Goal: Task Accomplishment & Management: Use online tool/utility

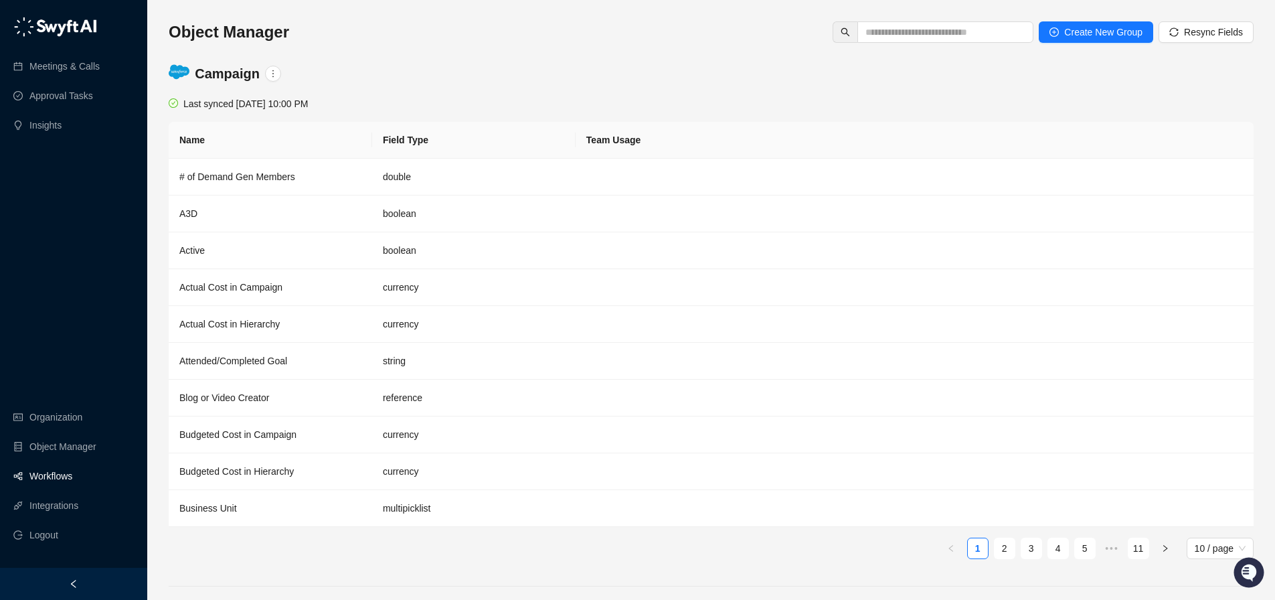
click at [29, 479] on link "Workflows" at bounding box center [50, 476] width 43 height 27
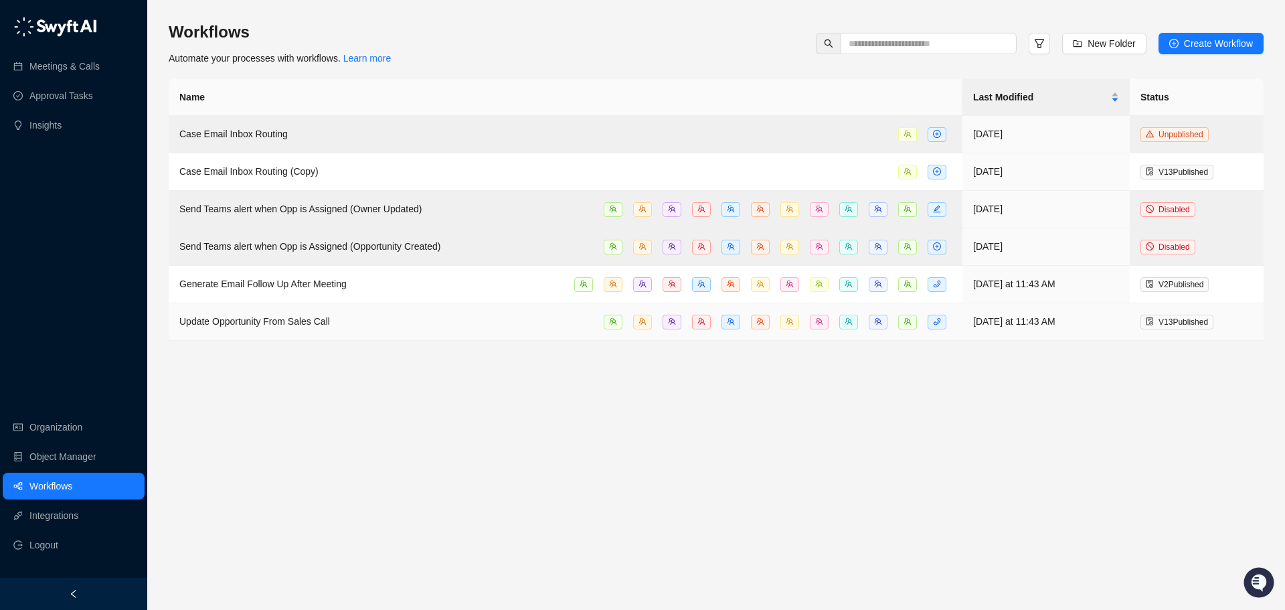
drag, startPoint x: 294, startPoint y: 317, endPoint x: 274, endPoint y: 367, distance: 53.2
click at [287, 434] on main "Workflows Automate your processes with workflows. Learn more New Folder Create …" at bounding box center [716, 310] width 1095 height 578
click at [265, 319] on span "Update Opportunity From Sales Call" at bounding box center [254, 321] width 151 height 11
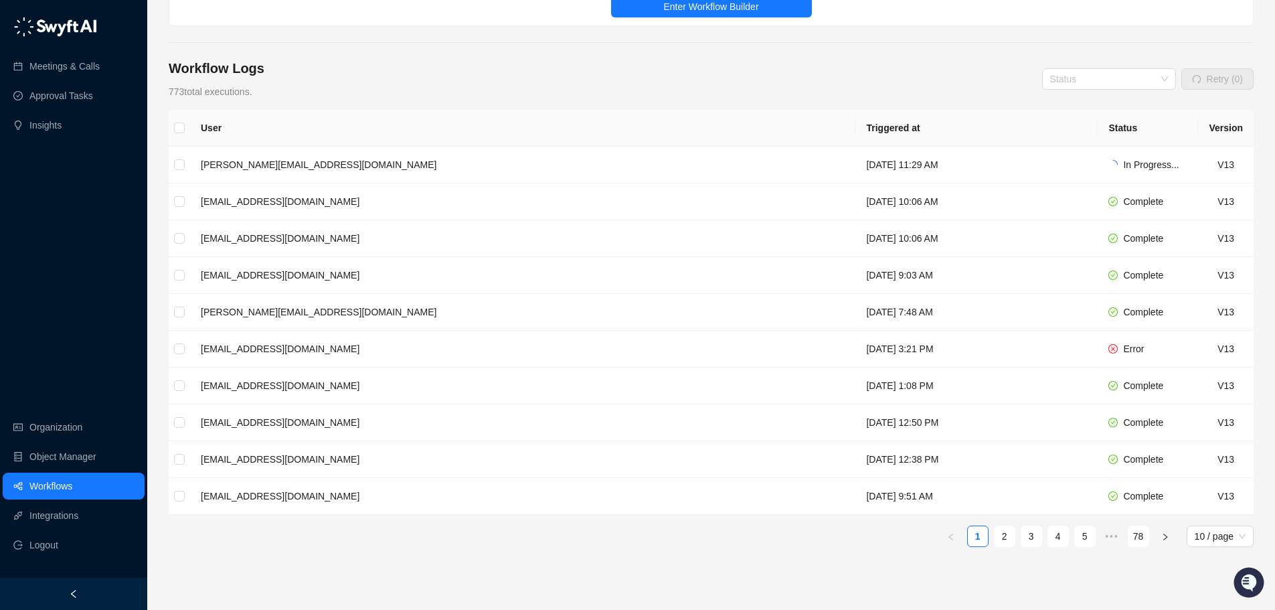
scroll to position [159, 0]
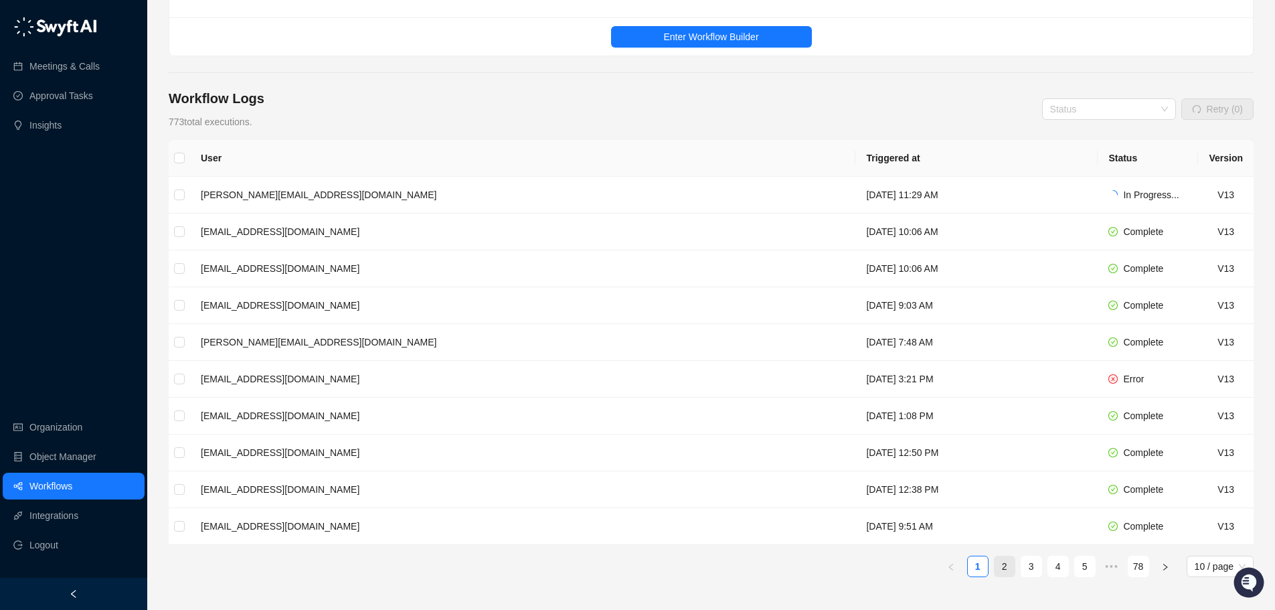
click at [1007, 567] on link "2" at bounding box center [1005, 566] width 20 height 20
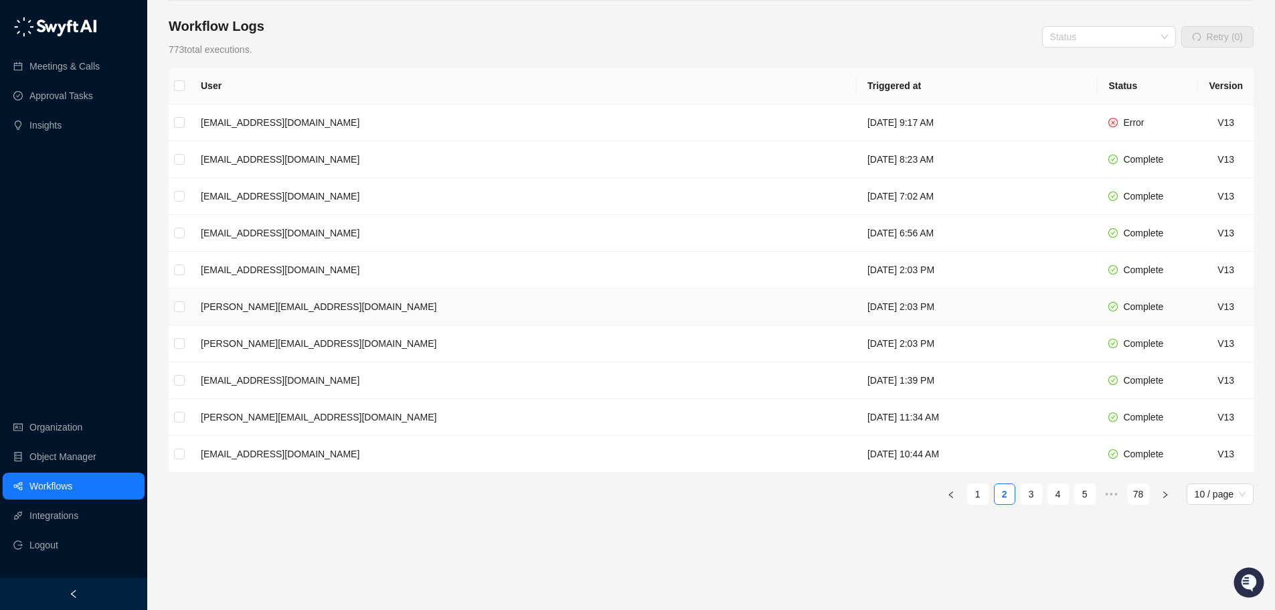
scroll to position [248, 0]
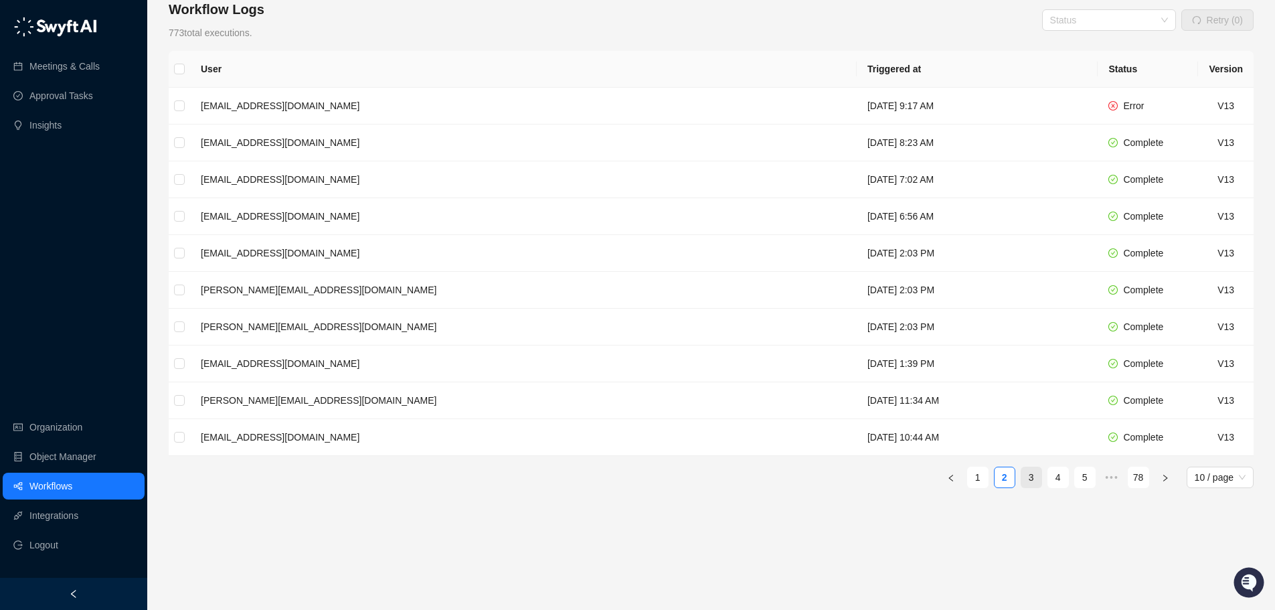
click at [1030, 480] on link "3" at bounding box center [1032, 477] width 20 height 20
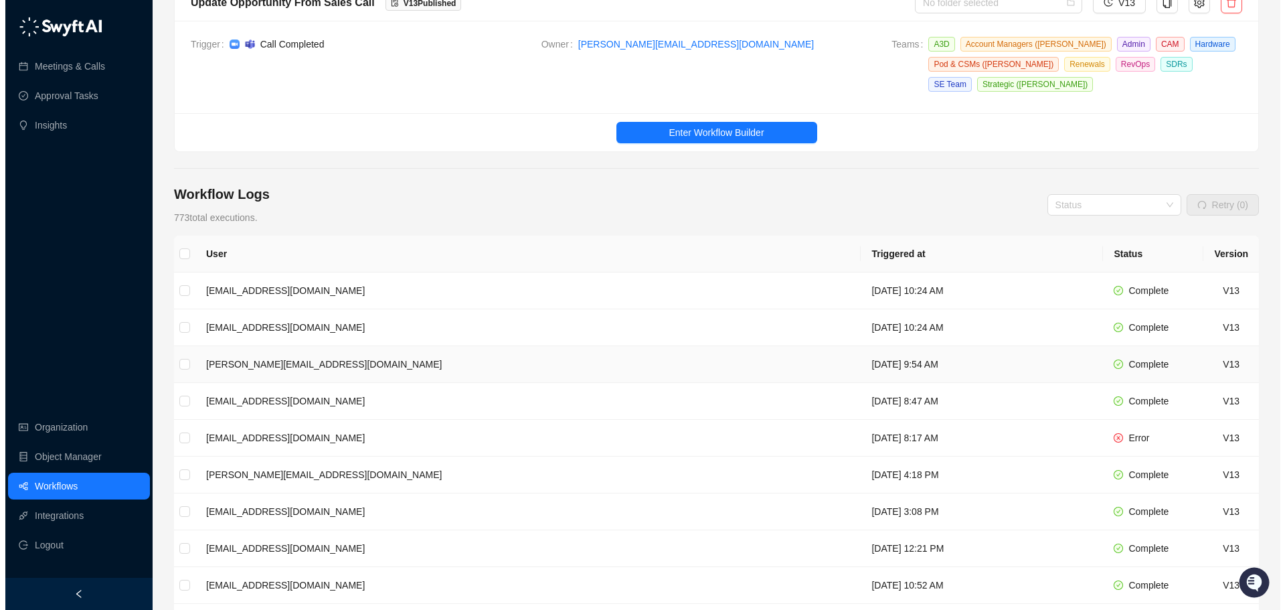
scroll to position [89, 0]
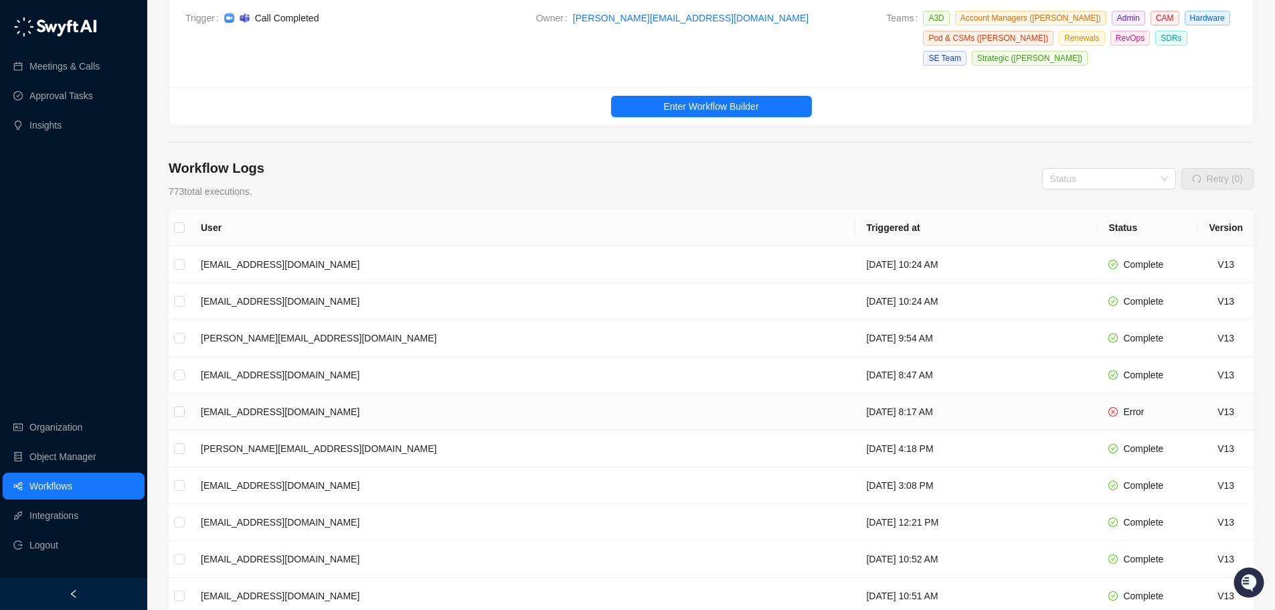
click at [265, 415] on td "brittneytc@hawkridgesys.com" at bounding box center [522, 412] width 665 height 37
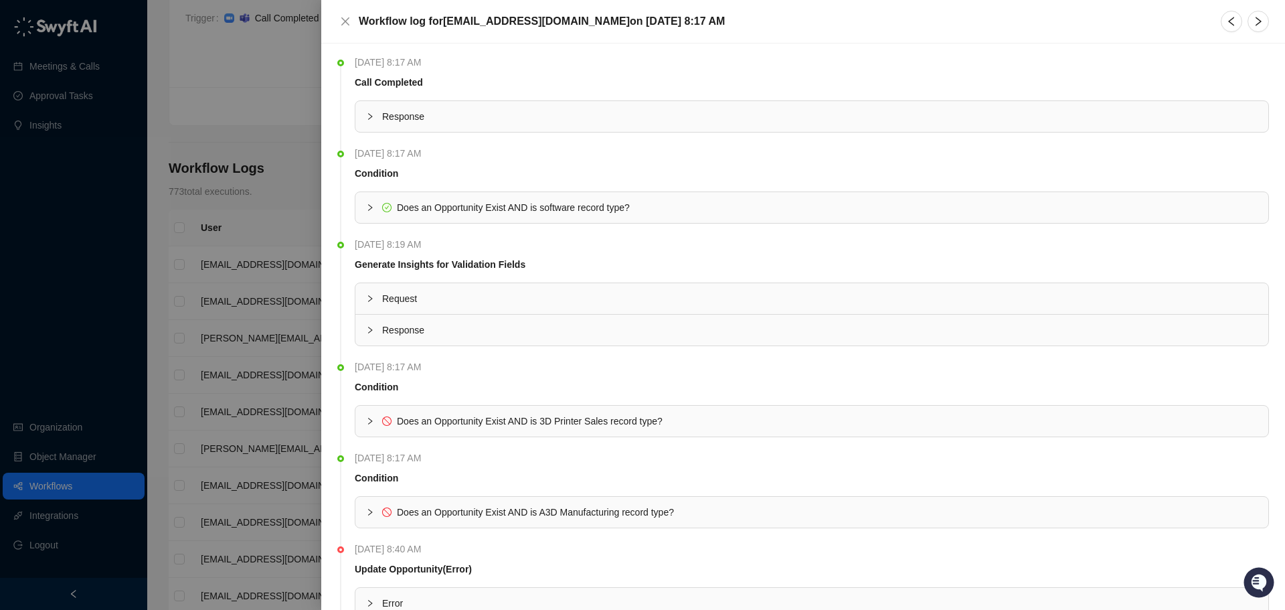
click at [372, 108] on div "Response" at bounding box center [811, 116] width 913 height 31
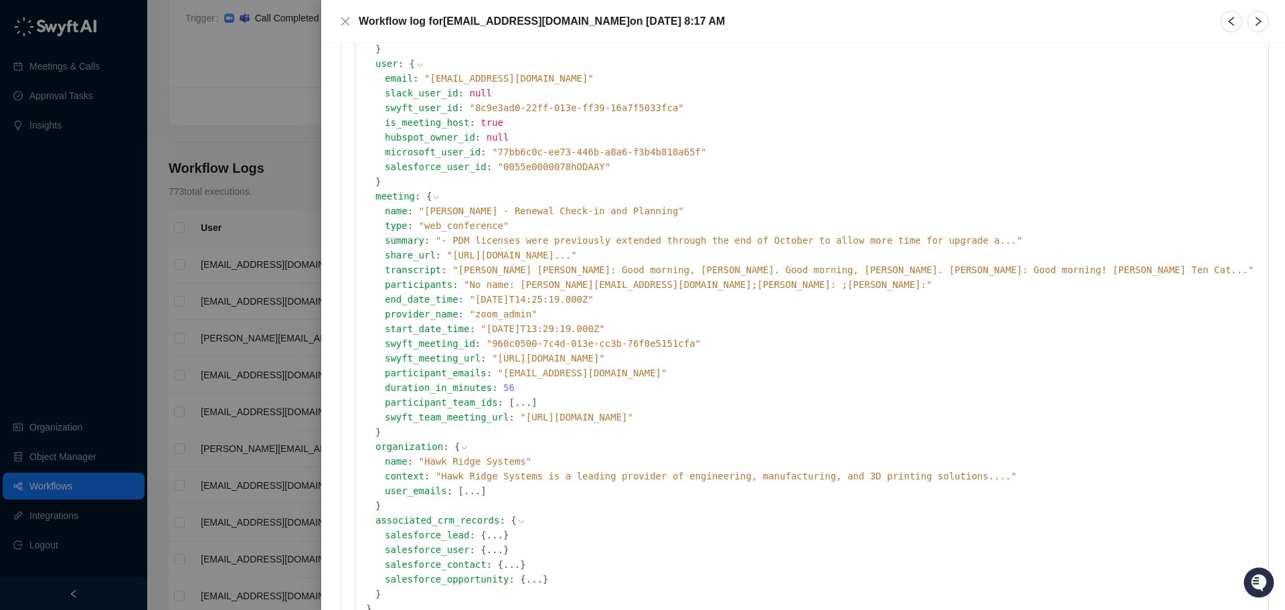
scroll to position [161, 0]
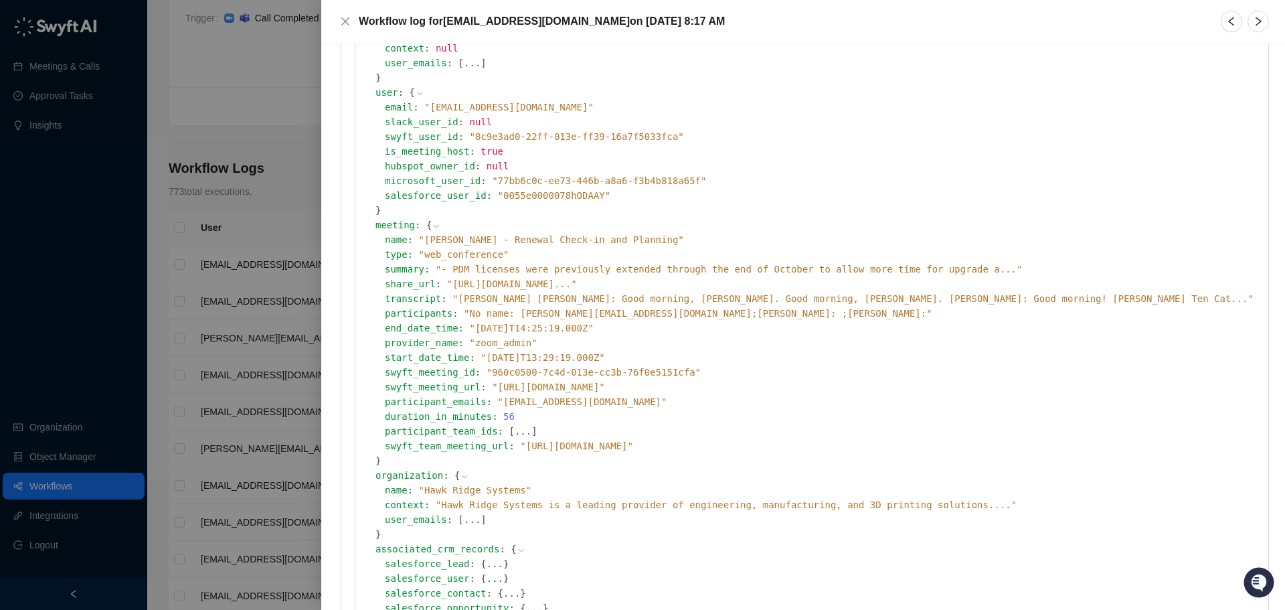
click at [0, 0] on icon at bounding box center [0, 0] width 0 height 0
click at [352, 19] on button "Close" at bounding box center [345, 21] width 16 height 16
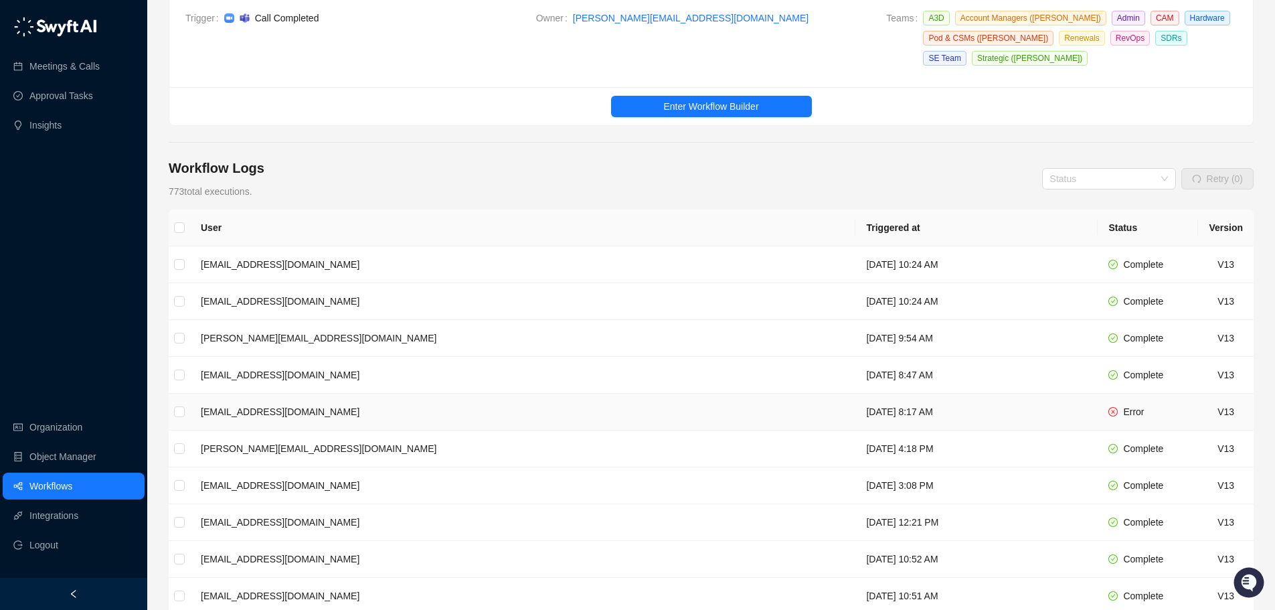
click at [272, 412] on td "brittneytc@hawkridgesys.com" at bounding box center [522, 412] width 665 height 37
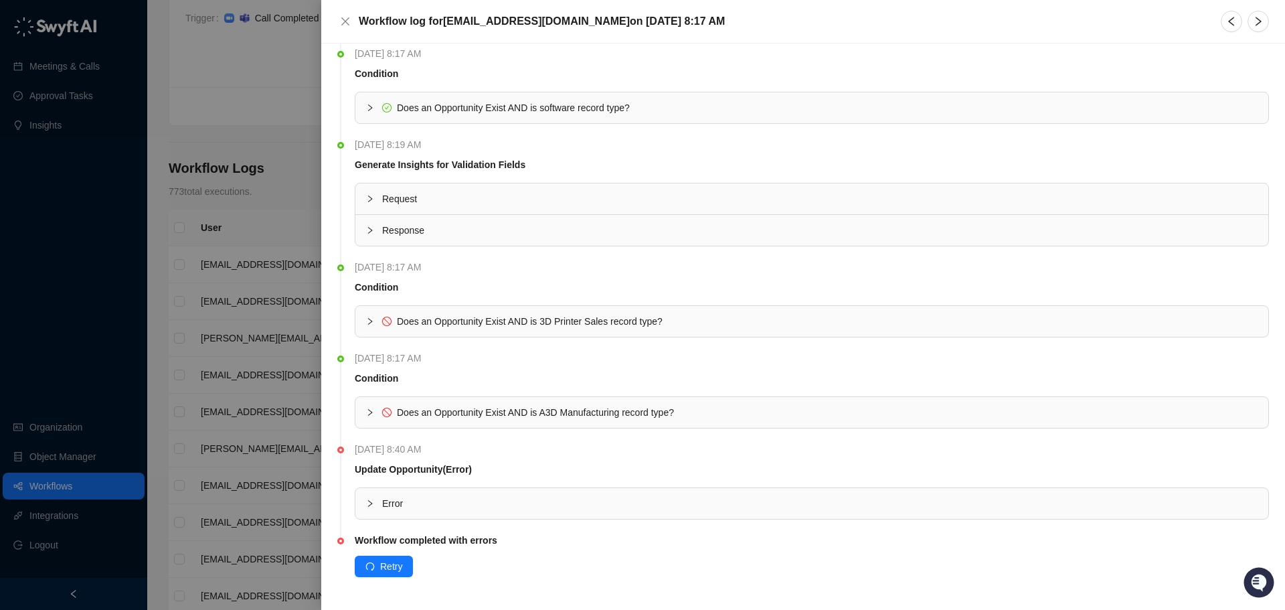
scroll to position [101, 0]
click at [368, 505] on icon "collapsed" at bounding box center [370, 502] width 8 height 8
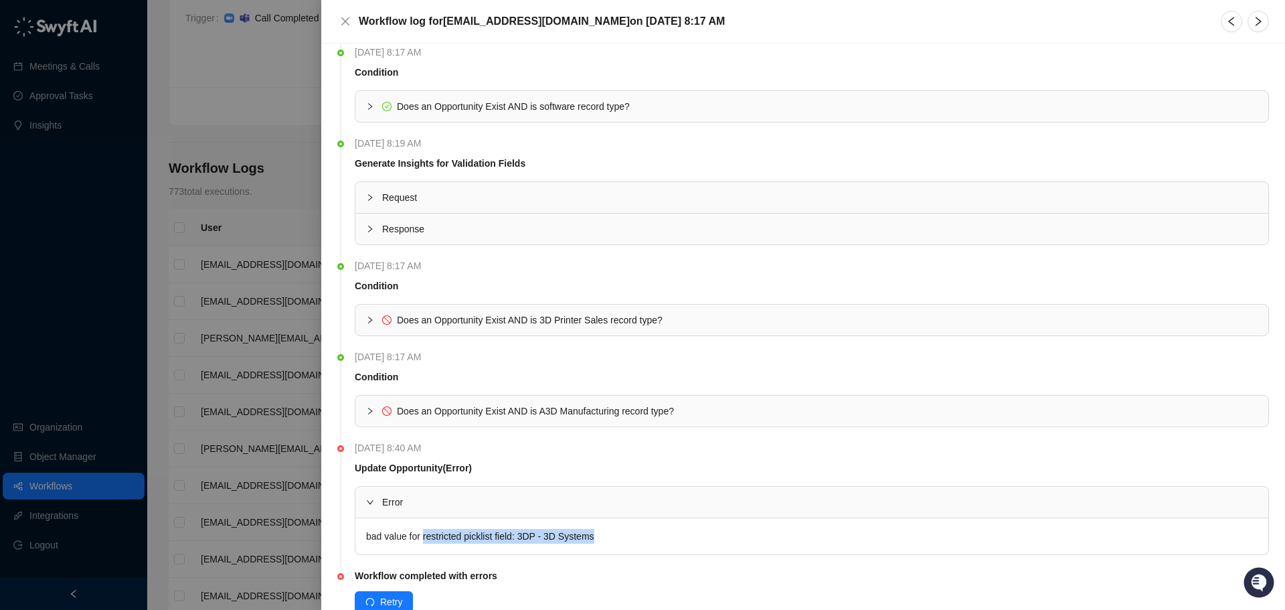
drag, startPoint x: 422, startPoint y: 532, endPoint x: 600, endPoint y: 534, distance: 177.4
click at [600, 534] on div "bad value for restricted picklist field: 3DP - 3D Systems" at bounding box center [811, 536] width 913 height 36
click at [617, 533] on div "bad value for restricted picklist field: 3DP - 3D Systems" at bounding box center [811, 536] width 913 height 36
drag, startPoint x: 445, startPoint y: 530, endPoint x: 570, endPoint y: 533, distance: 125.2
click at [567, 533] on div "bad value for restricted picklist field: 3DP - 3D Systems" at bounding box center [811, 536] width 913 height 36
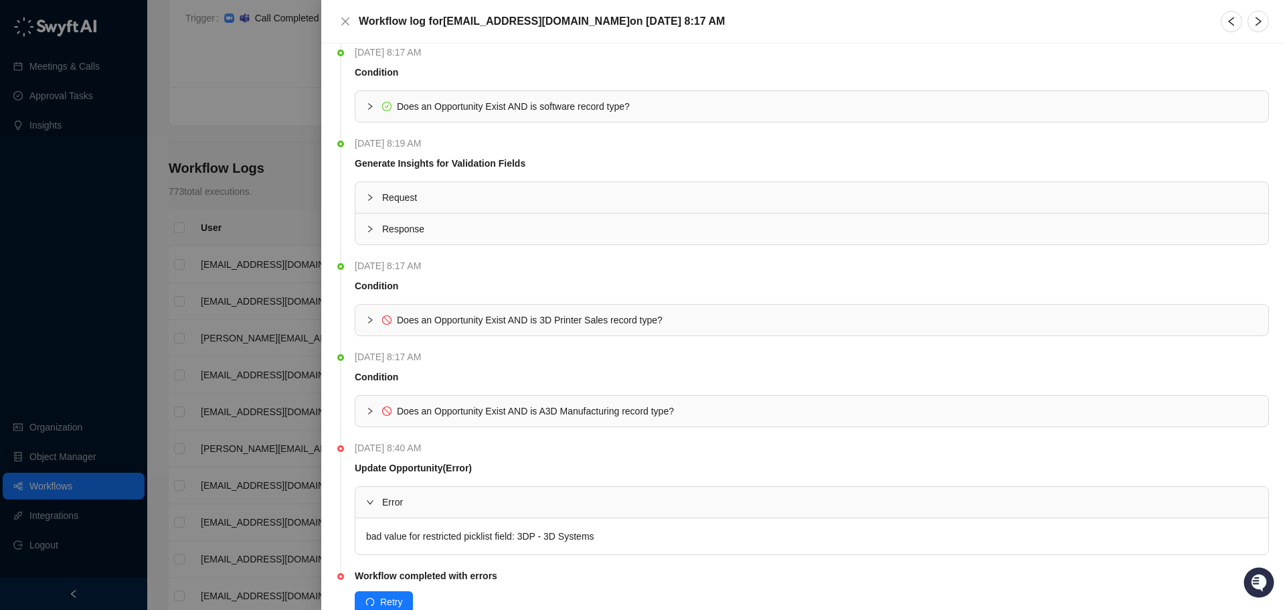
click at [615, 531] on div "bad value for restricted picklist field: 3DP - 3D Systems" at bounding box center [811, 536] width 913 height 36
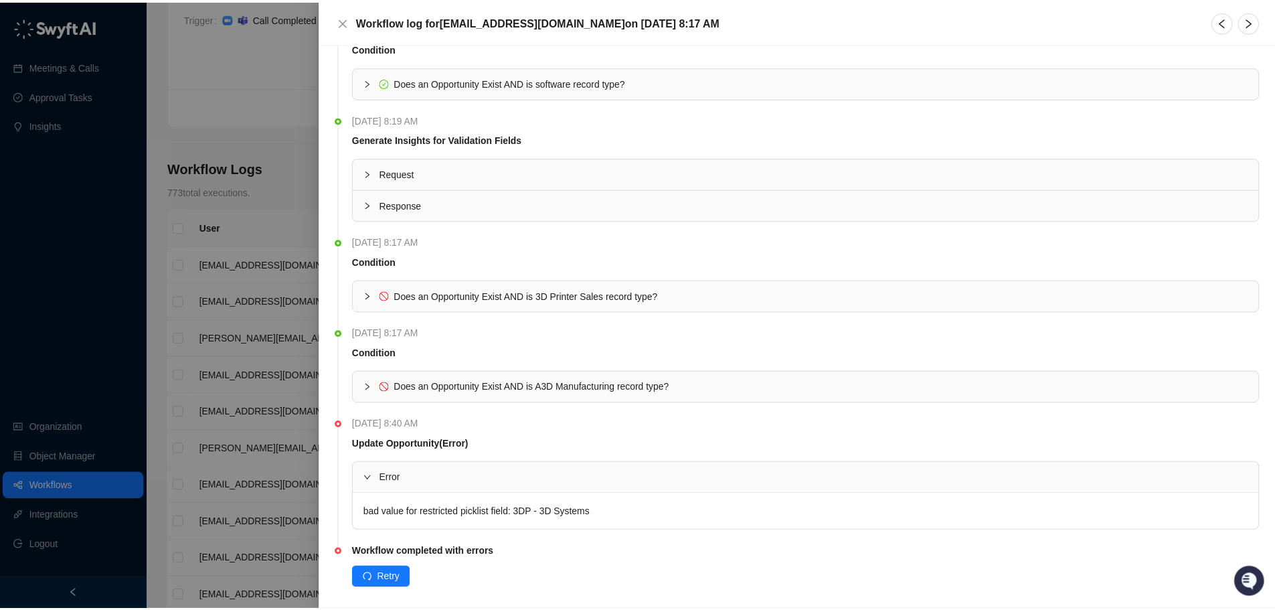
scroll to position [138, 0]
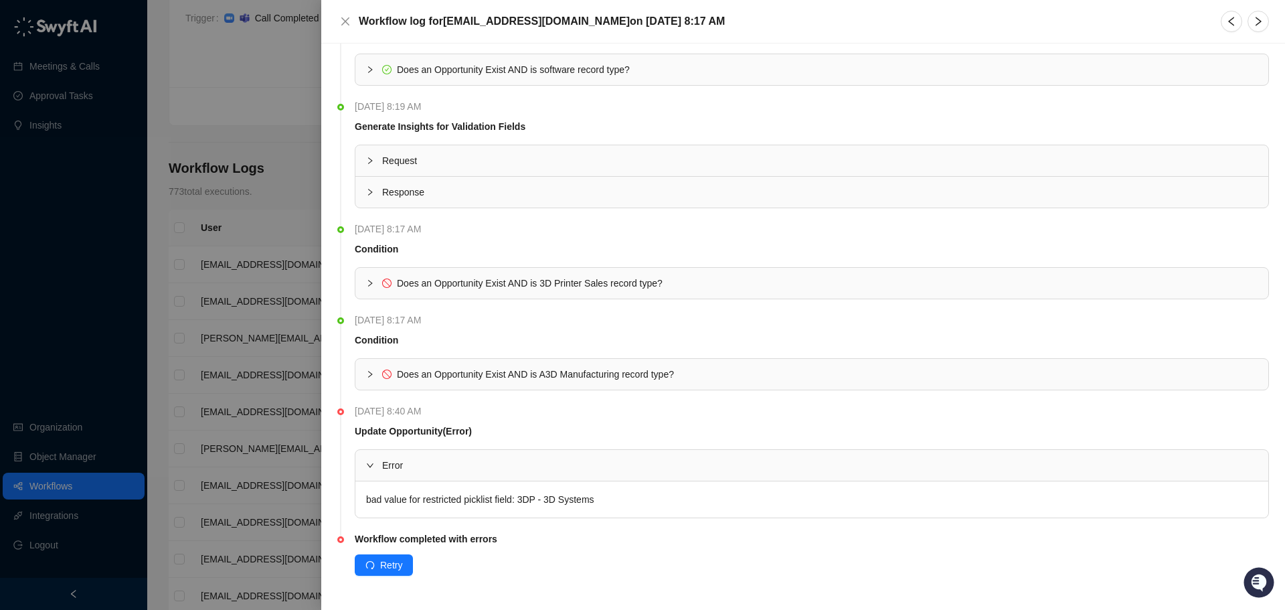
click at [359, 149] on div "Request" at bounding box center [811, 160] width 913 height 31
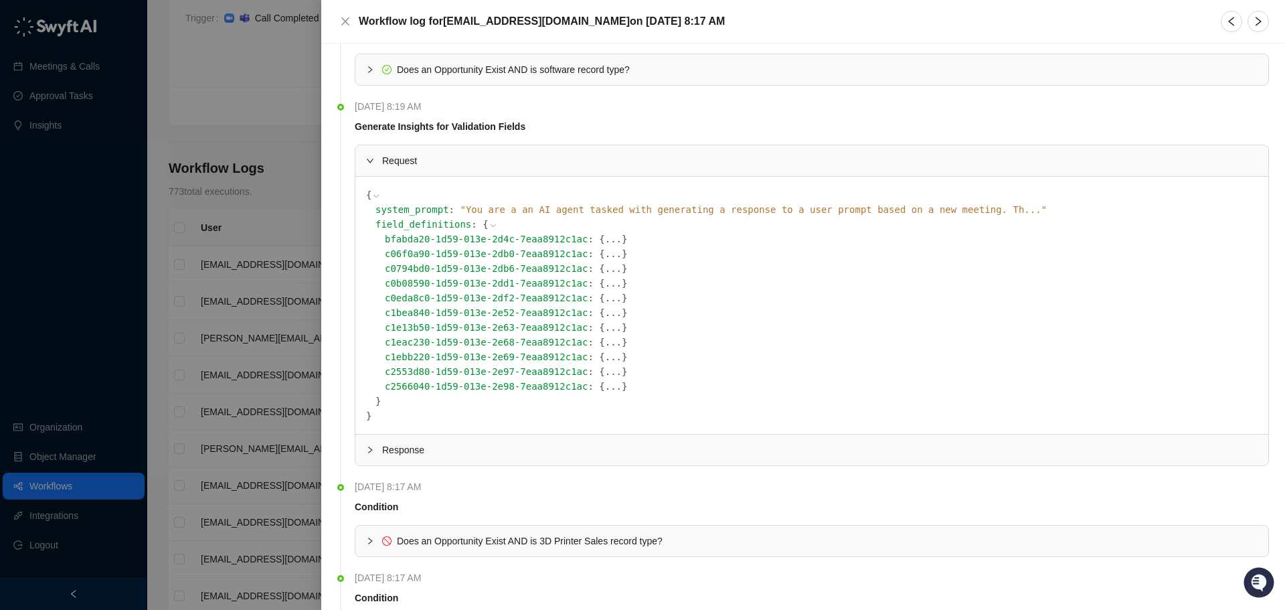
click at [366, 157] on div "Request" at bounding box center [811, 160] width 913 height 31
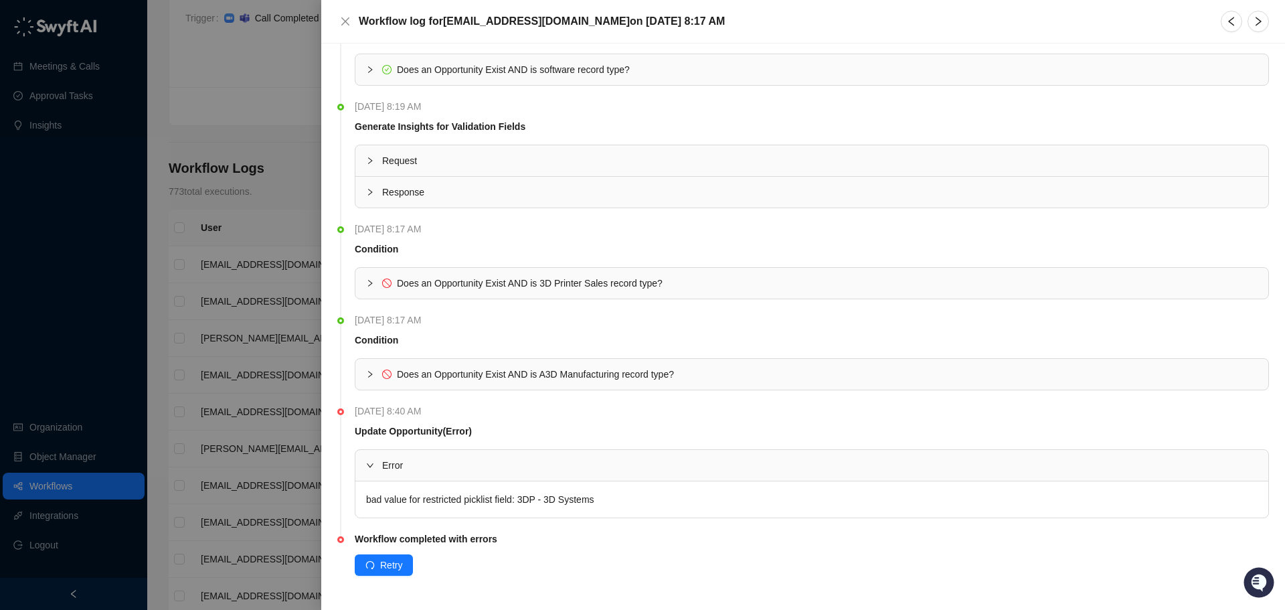
click at [366, 157] on div "Request" at bounding box center [811, 160] width 913 height 31
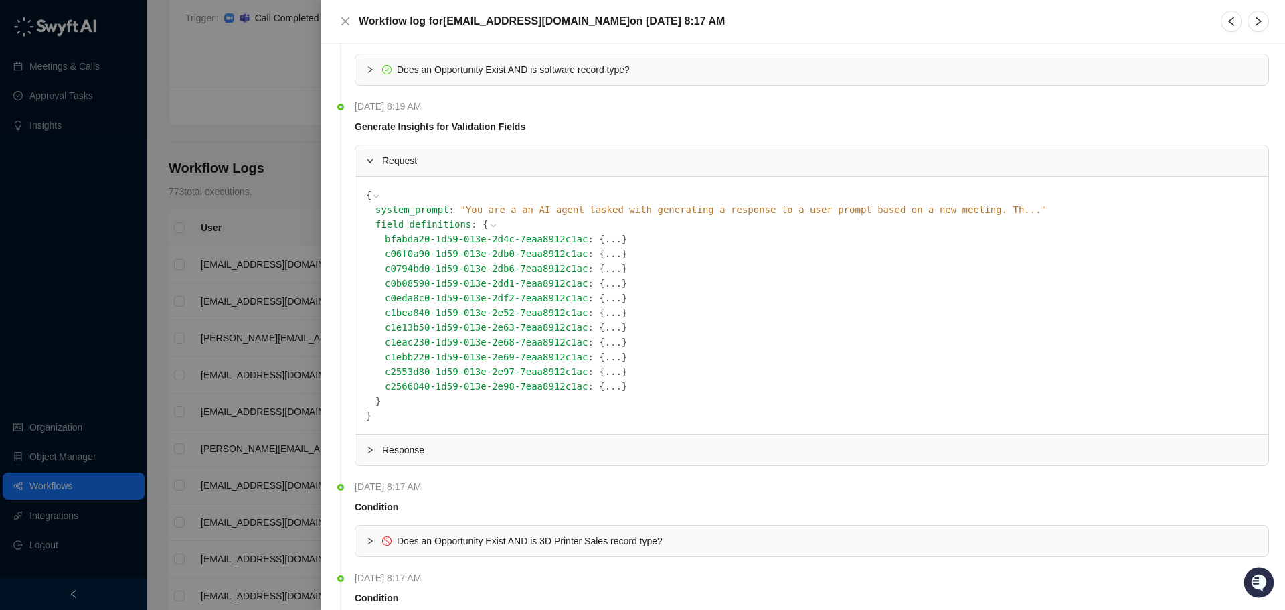
click at [366, 157] on div "Request" at bounding box center [811, 160] width 913 height 31
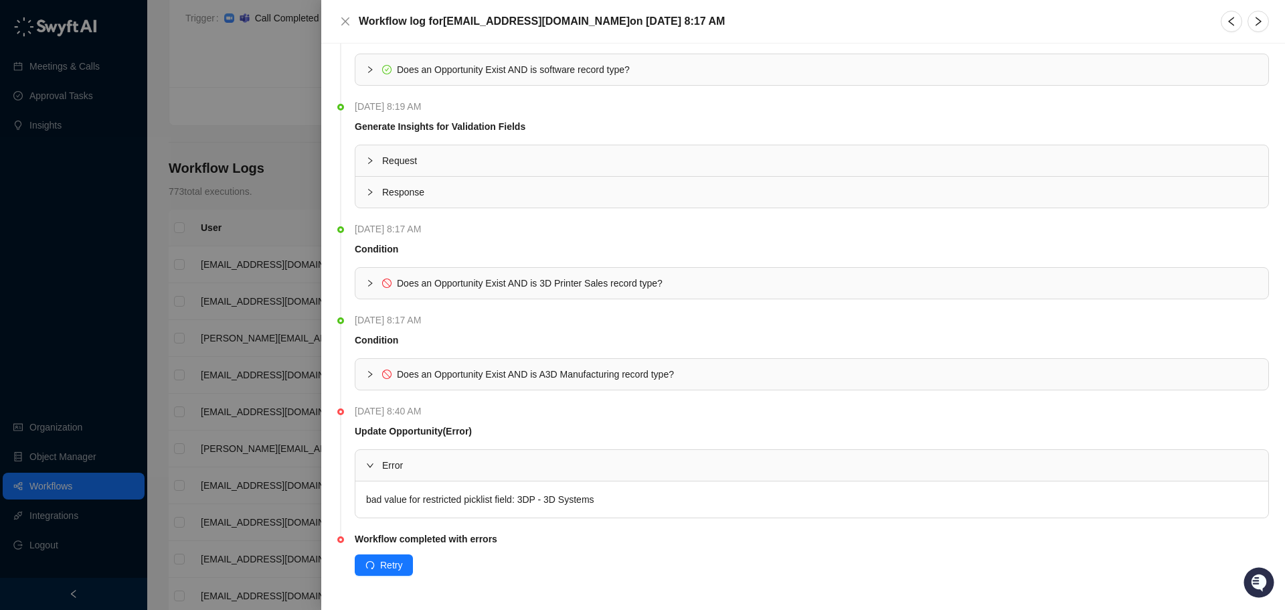
click at [250, 131] on div at bounding box center [642, 305] width 1285 height 610
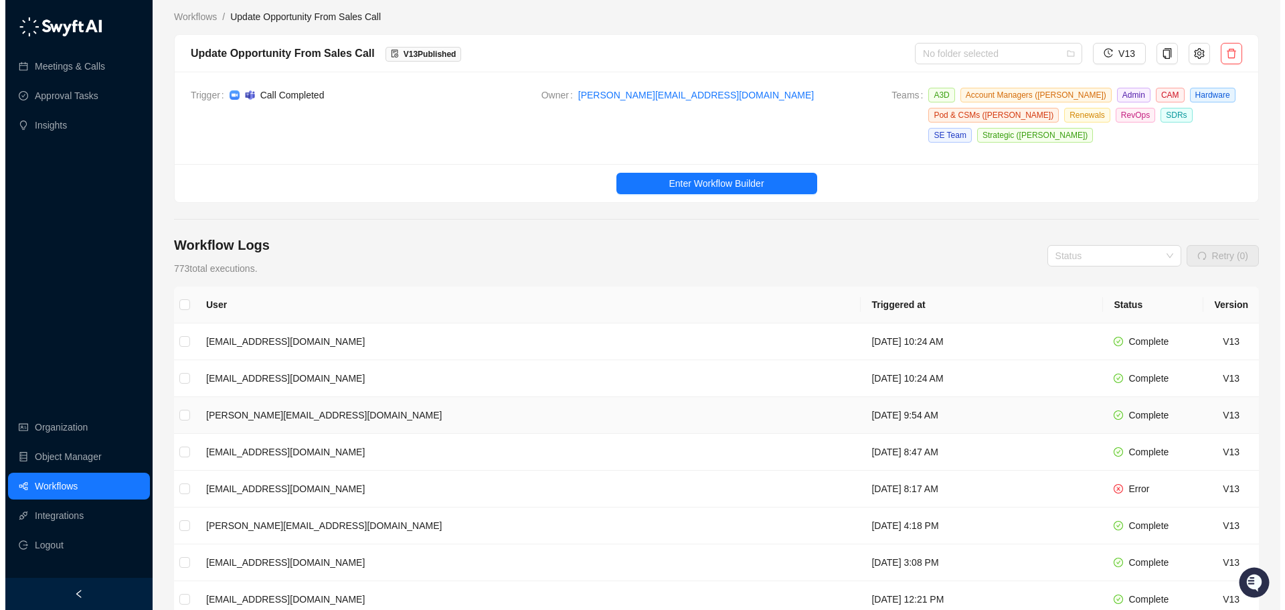
scroll to position [89, 0]
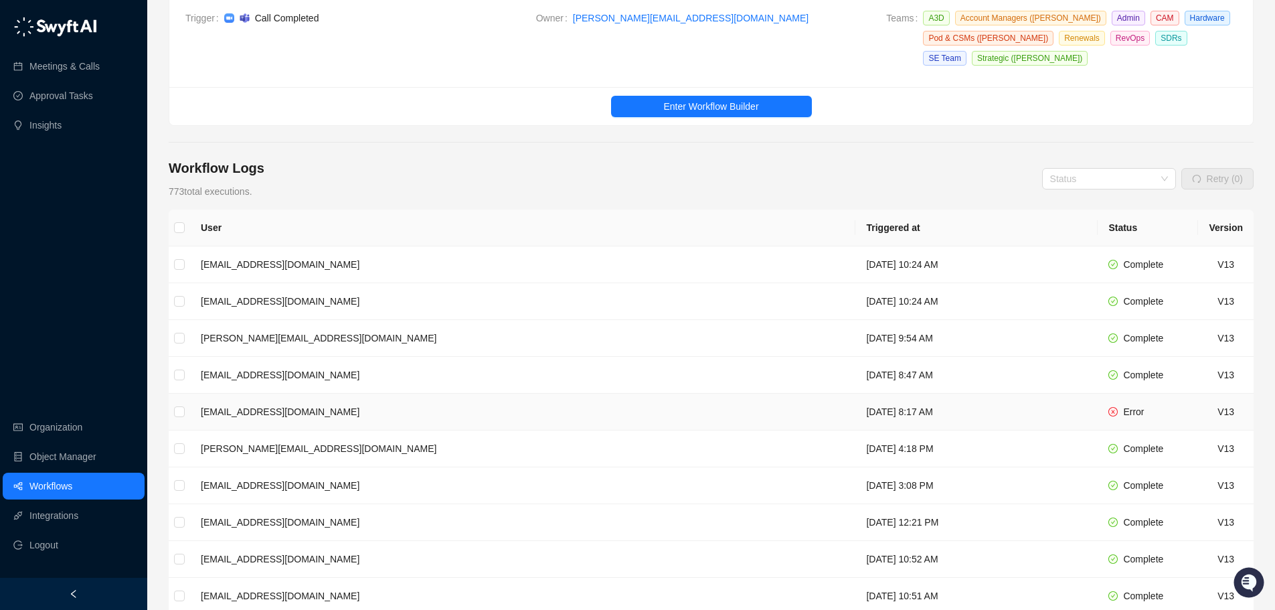
click at [270, 410] on td "brittneytc@hawkridgesys.com" at bounding box center [522, 412] width 665 height 37
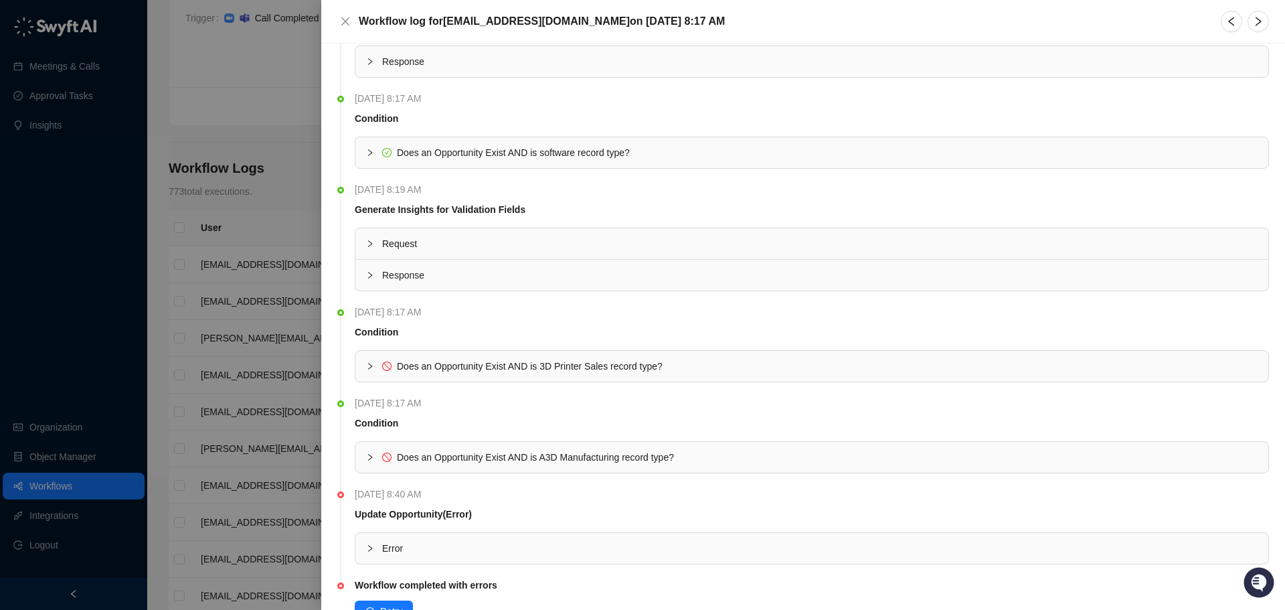
scroll to position [101, 0]
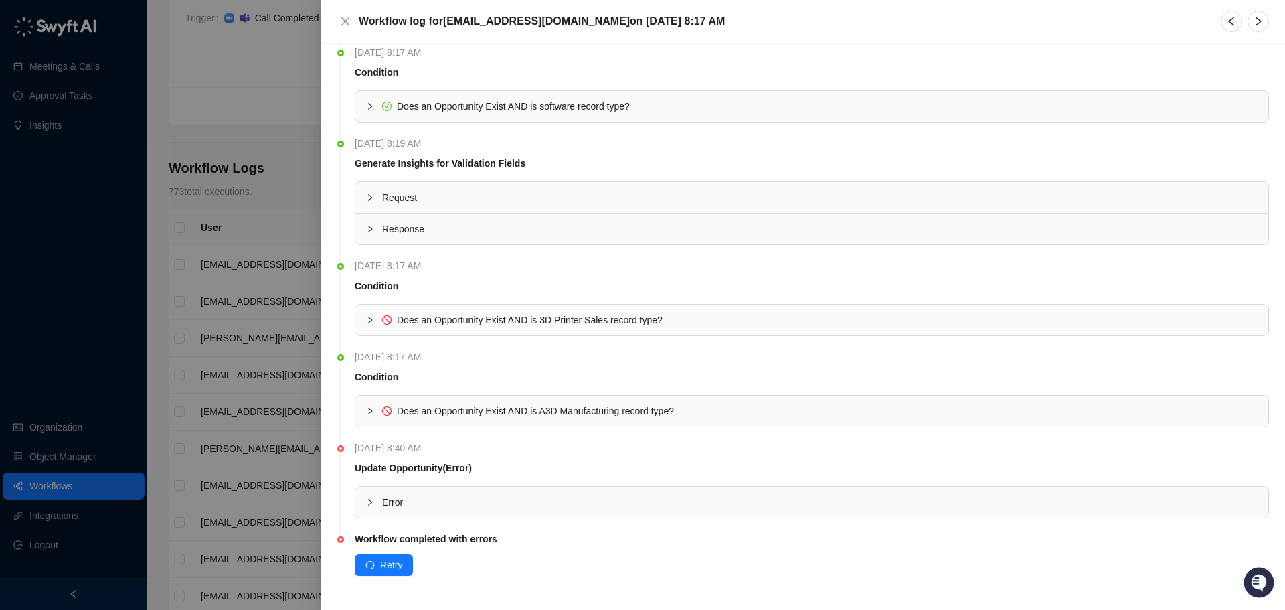
click at [367, 418] on div at bounding box center [374, 411] width 16 height 15
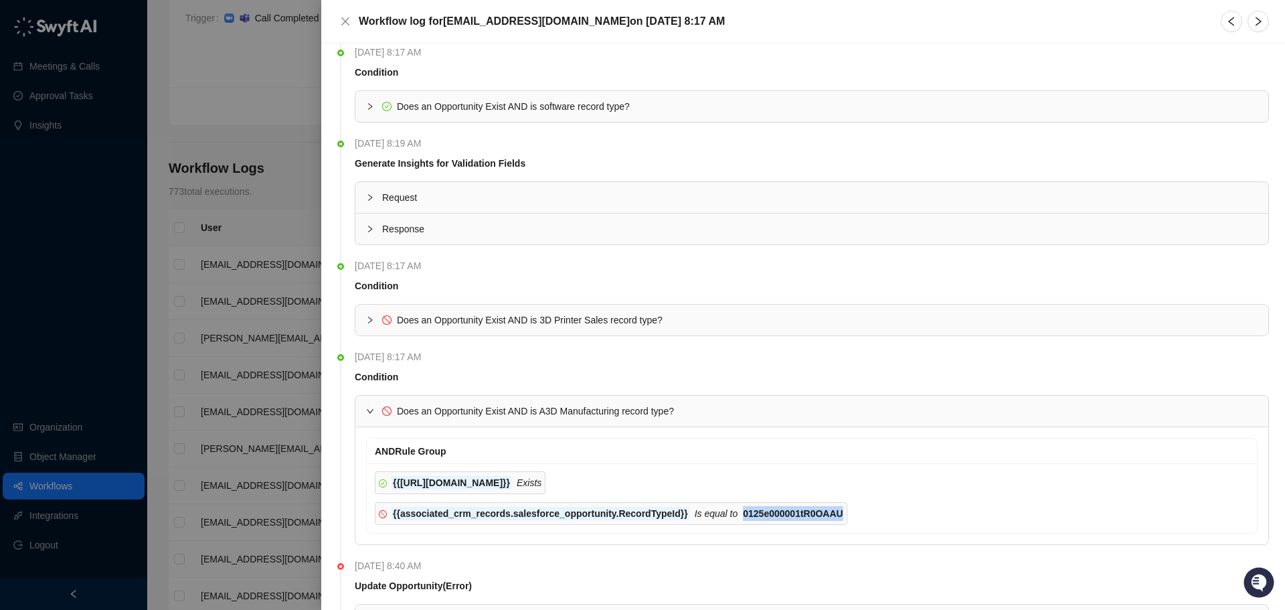
drag, startPoint x: 720, startPoint y: 513, endPoint x: 811, endPoint y: 510, distance: 91.1
click at [811, 510] on strong "0125e000001tR0OAAU" at bounding box center [793, 513] width 100 height 11
copy strong "0125e000001tR0OAAU"
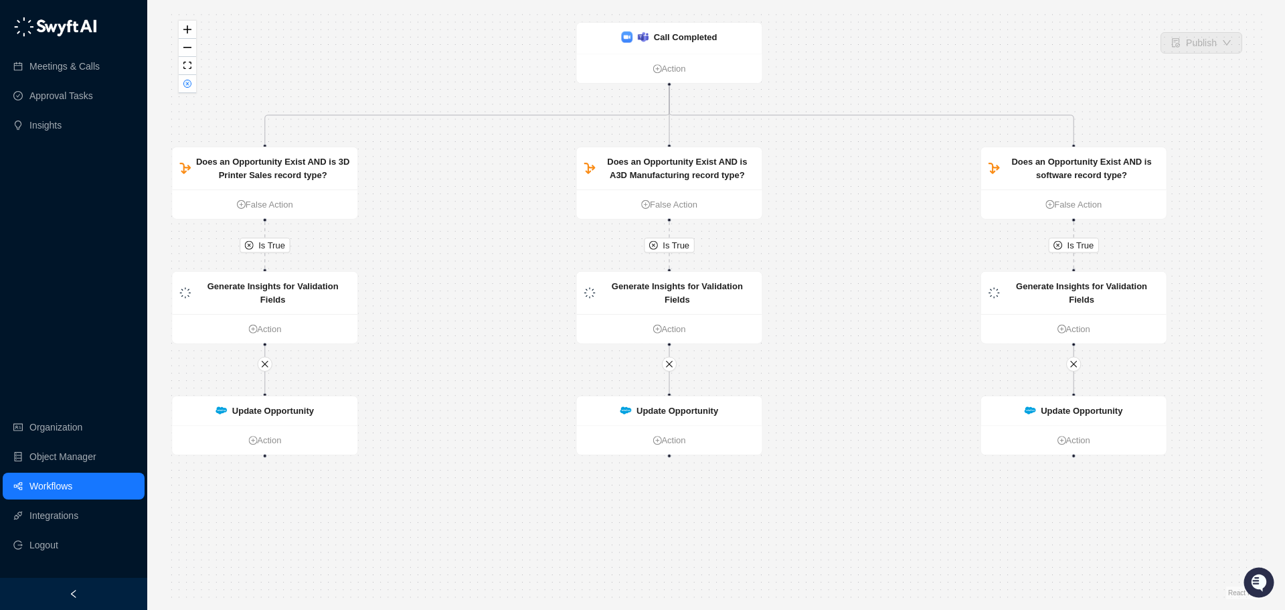
drag, startPoint x: 550, startPoint y: 286, endPoint x: 503, endPoint y: 220, distance: 81.6
click at [503, 220] on div "Is True Is True Is True Update Opportunity Action Update Opportunity Action Upd…" at bounding box center [716, 305] width 1095 height 588
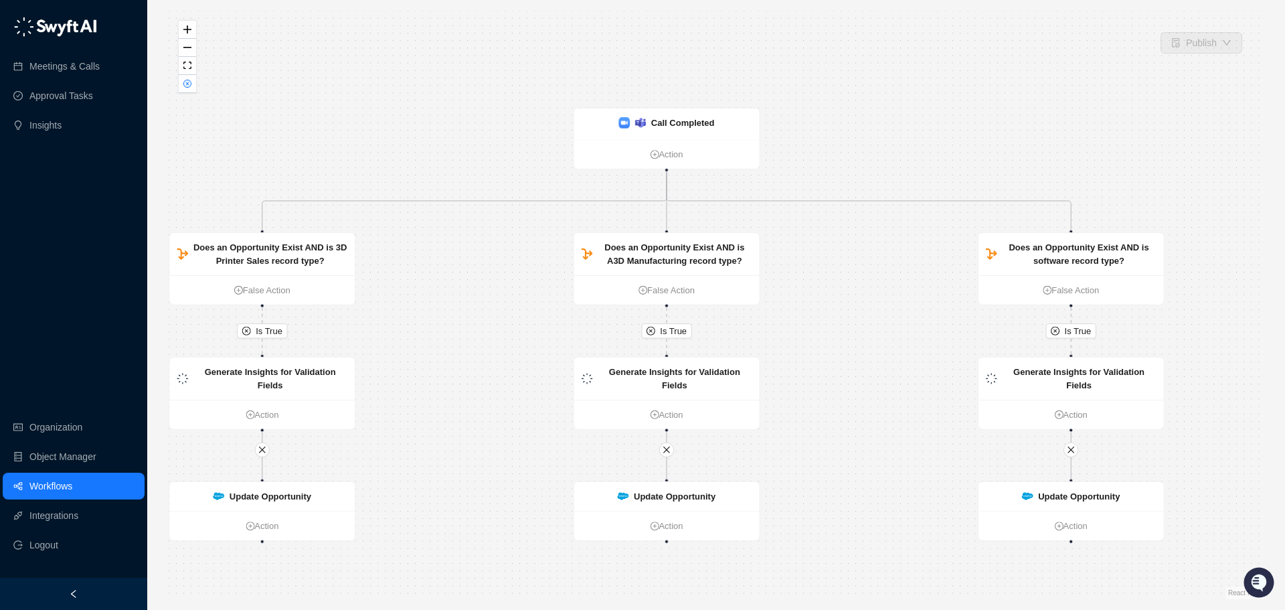
drag, startPoint x: 433, startPoint y: 230, endPoint x: 432, endPoint y: 316, distance: 85.7
click at [432, 316] on div "Is True Is True Is True Update Opportunity Action Update Opportunity Action Upd…" at bounding box center [716, 305] width 1095 height 588
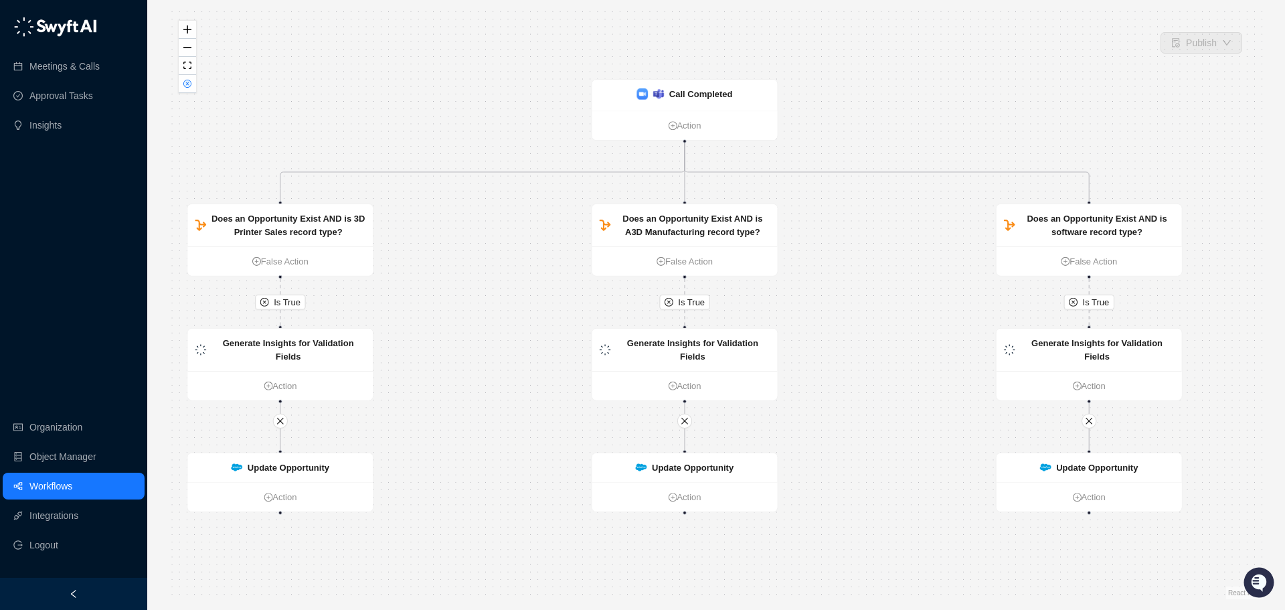
drag, startPoint x: 447, startPoint y: 275, endPoint x: 475, endPoint y: 236, distance: 47.5
click at [475, 236] on div "Is True Is True Is True Update Opportunity Action Update Opportunity Action Upd…" at bounding box center [716, 305] width 1095 height 588
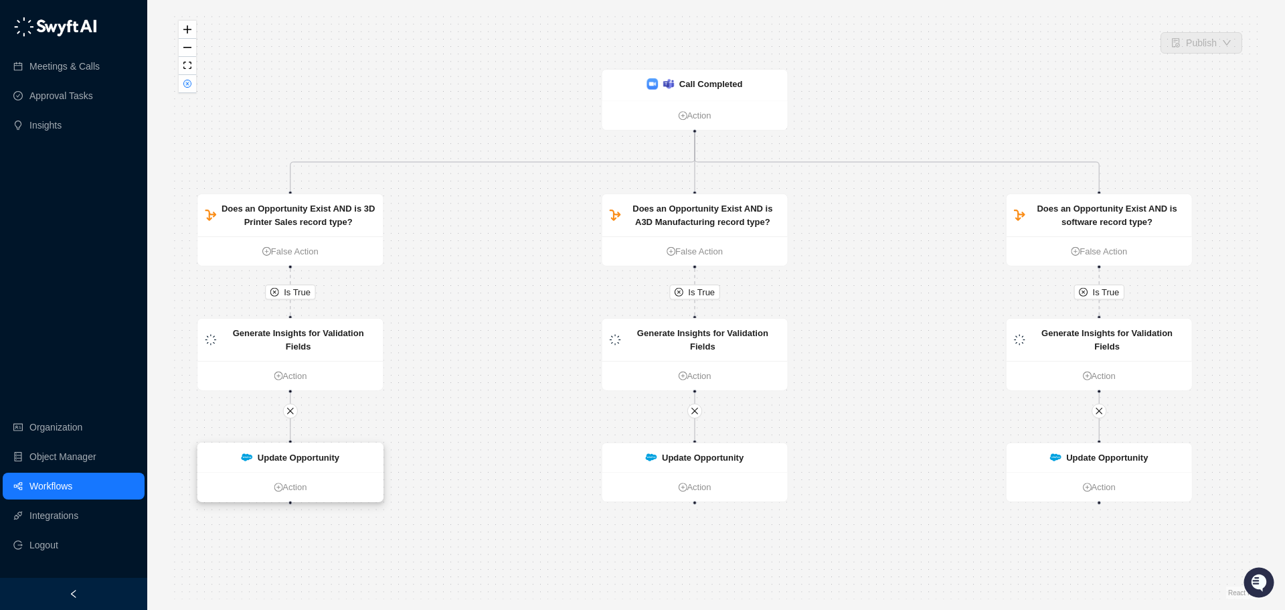
click at [309, 455] on strong "Update Opportunity" at bounding box center [299, 458] width 82 height 10
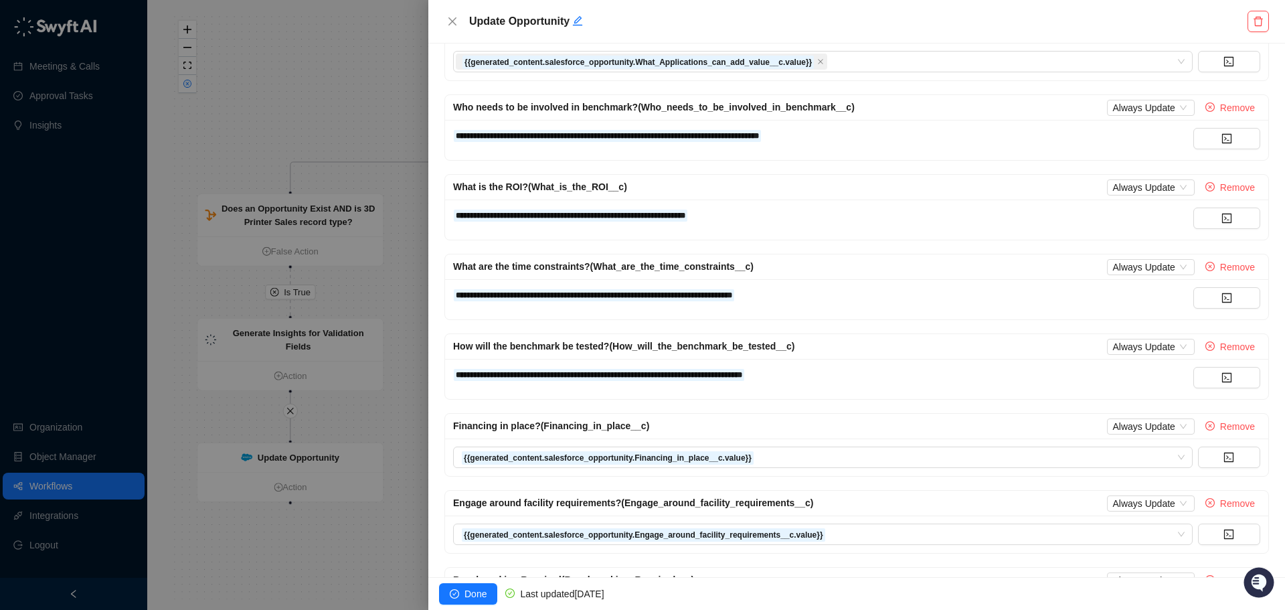
scroll to position [228, 0]
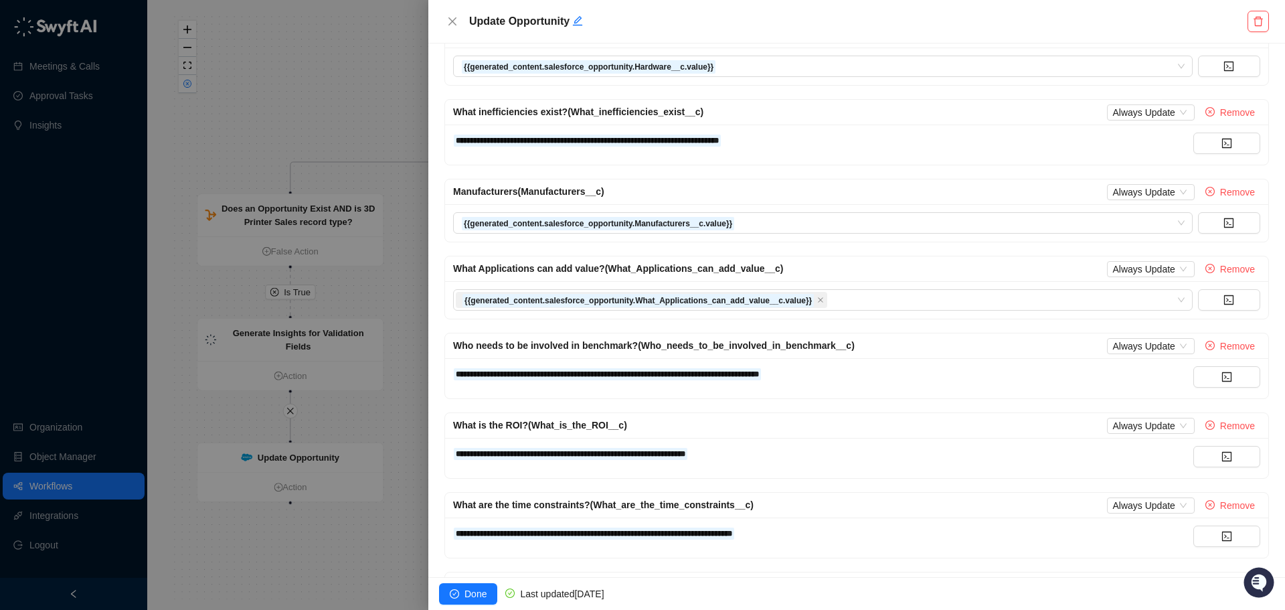
click at [360, 111] on div at bounding box center [642, 305] width 1285 height 610
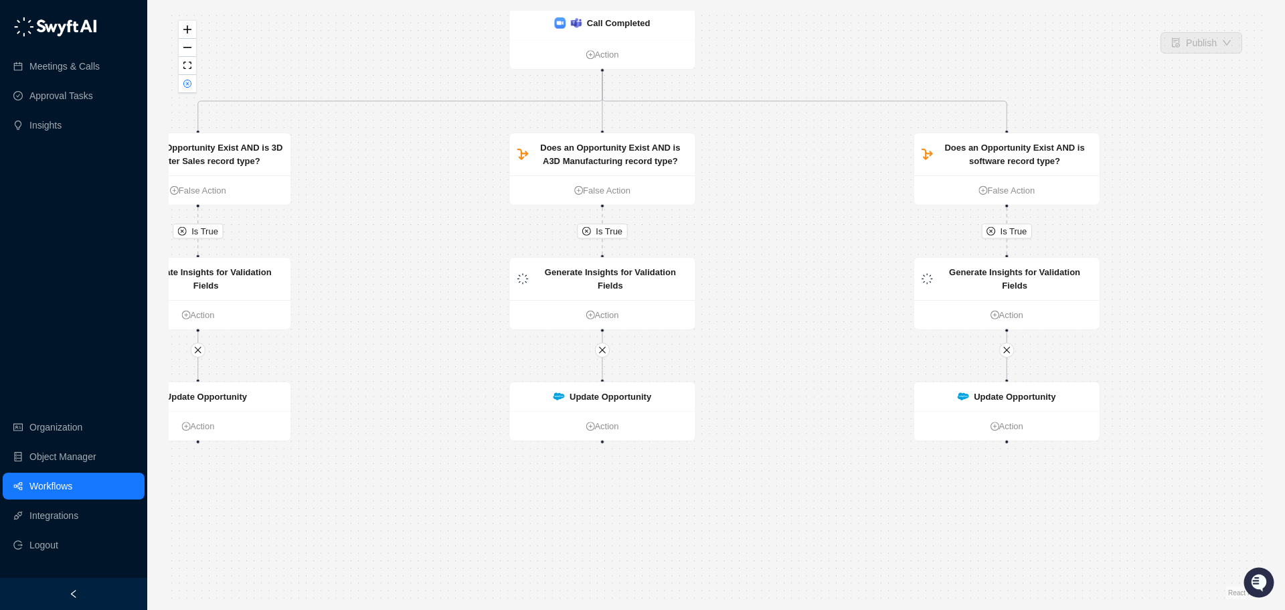
drag, startPoint x: 536, startPoint y: 321, endPoint x: 432, endPoint y: 253, distance: 124.4
click at [432, 253] on div "Is True Is True Is True Update Opportunity Action Update Opportunity Action Upd…" at bounding box center [716, 305] width 1095 height 588
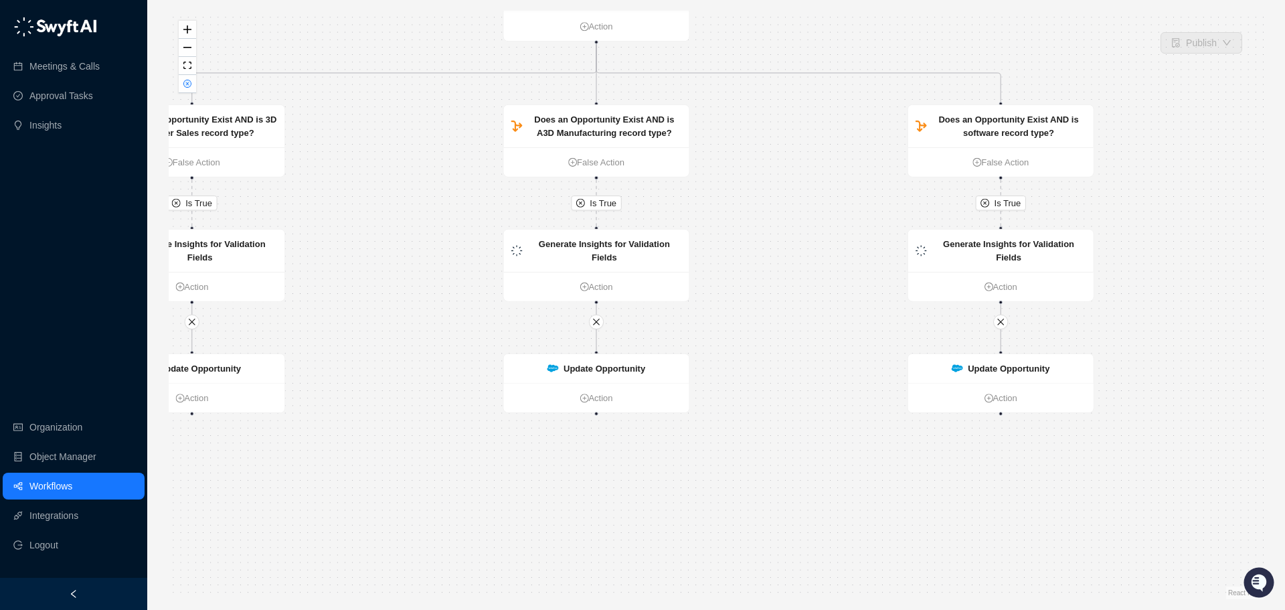
drag, startPoint x: 750, startPoint y: 338, endPoint x: 757, endPoint y: 321, distance: 18.3
click at [757, 321] on div "Is True Is True Is True Update Opportunity Action Update Opportunity Action Upd…" at bounding box center [716, 305] width 1095 height 588
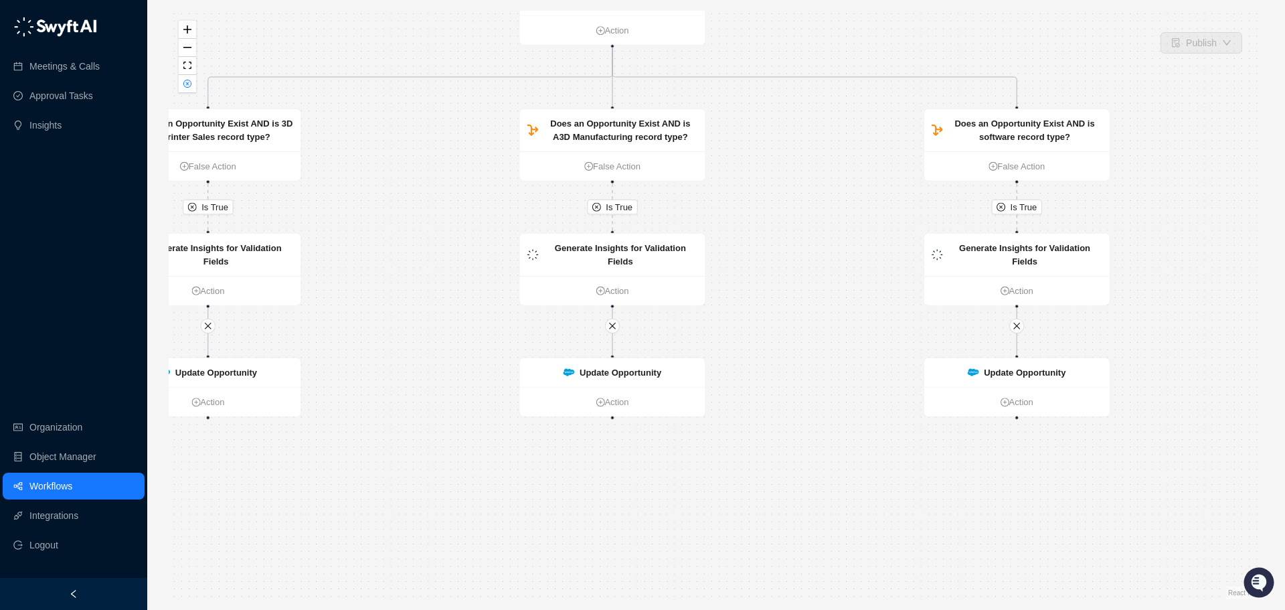
drag, startPoint x: 785, startPoint y: 288, endPoint x: 792, endPoint y: 312, distance: 25.2
click at [792, 312] on div "Is True Is True Is True Update Opportunity Action Update Opportunity Action Upd…" at bounding box center [716, 305] width 1095 height 588
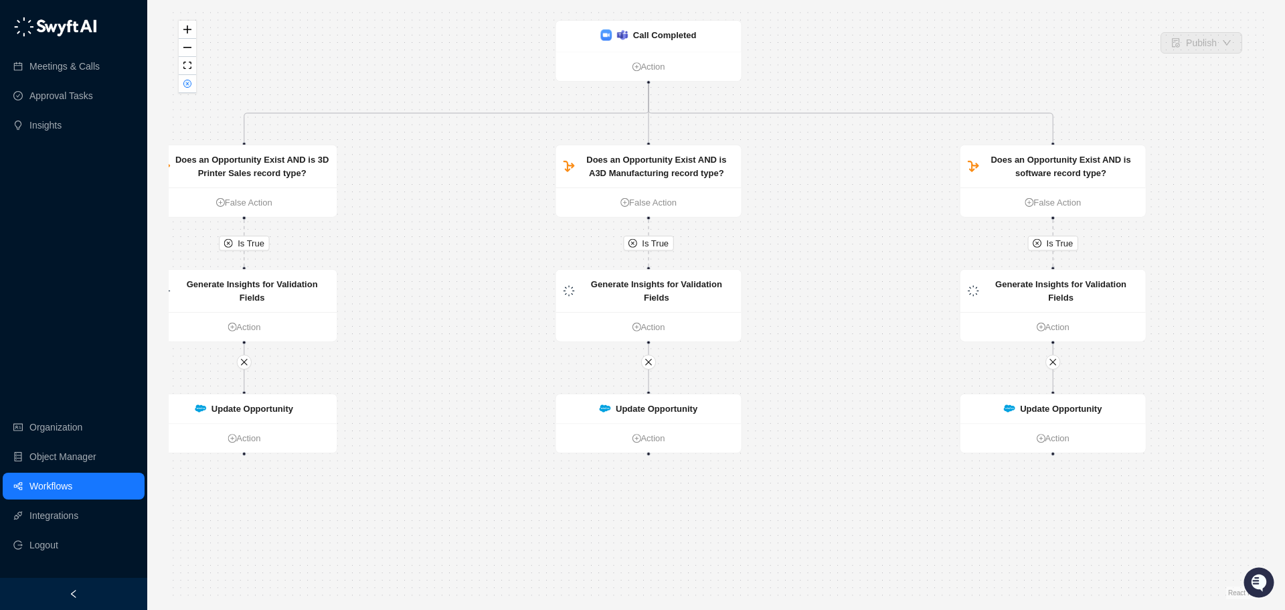
drag, startPoint x: 821, startPoint y: 209, endPoint x: 851, endPoint y: 228, distance: 35.5
click at [851, 228] on div "Is True Is True Is True Update Opportunity Action Update Opportunity Action Upd…" at bounding box center [716, 305] width 1095 height 588
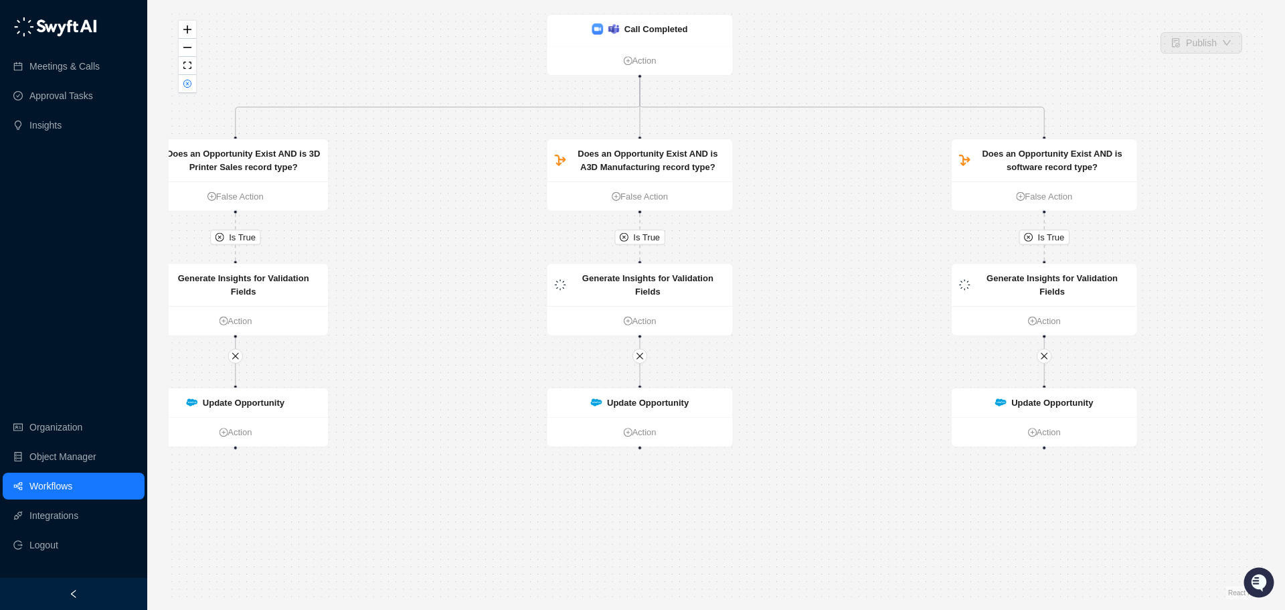
drag, startPoint x: 871, startPoint y: 247, endPoint x: 824, endPoint y: 222, distance: 53.0
click at [823, 221] on div "Is True Is True Is True Update Opportunity Action Update Opportunity Action Upd…" at bounding box center [716, 305] width 1095 height 588
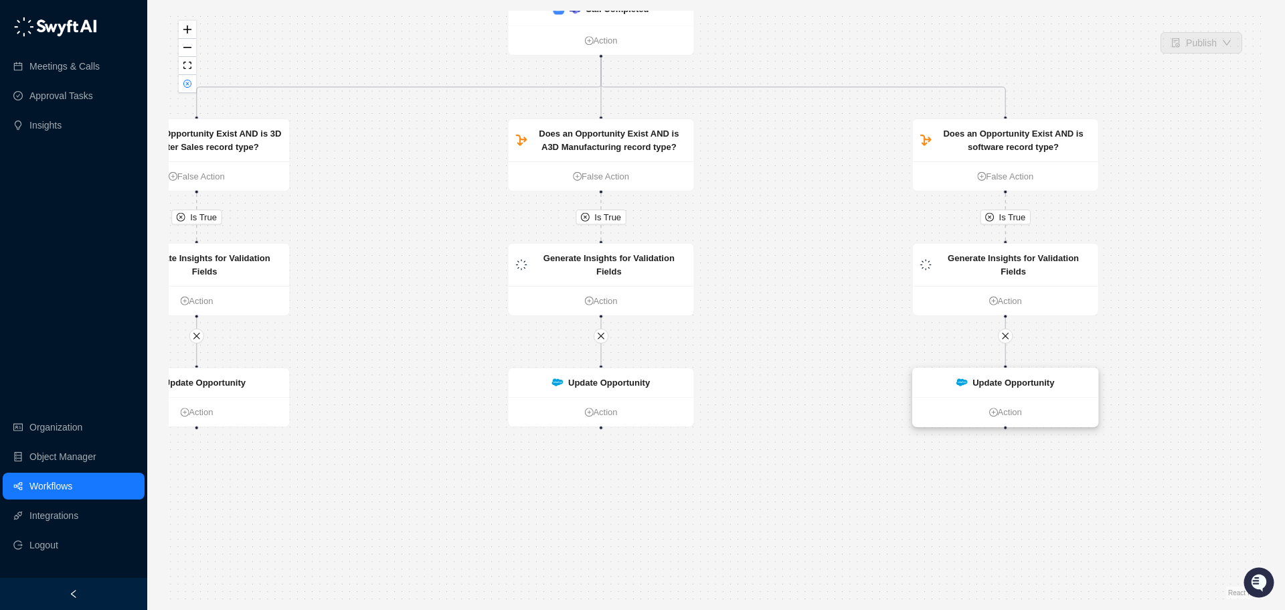
click at [987, 386] on strong "Update Opportunity" at bounding box center [1014, 383] width 82 height 10
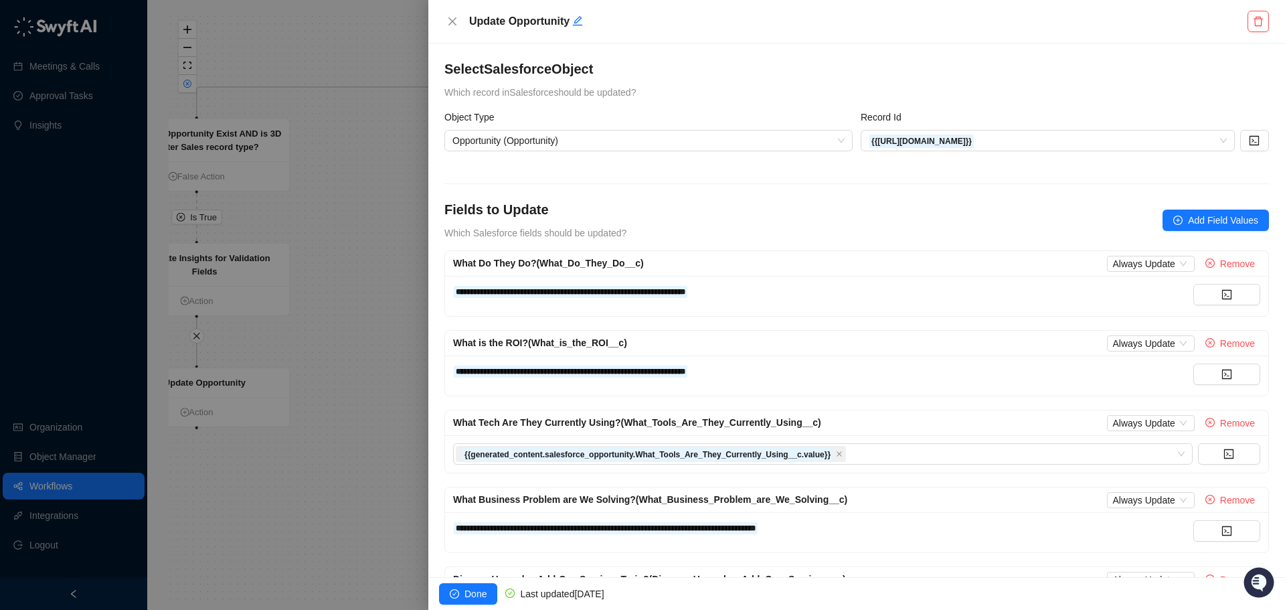
click at [373, 226] on div at bounding box center [642, 305] width 1285 height 610
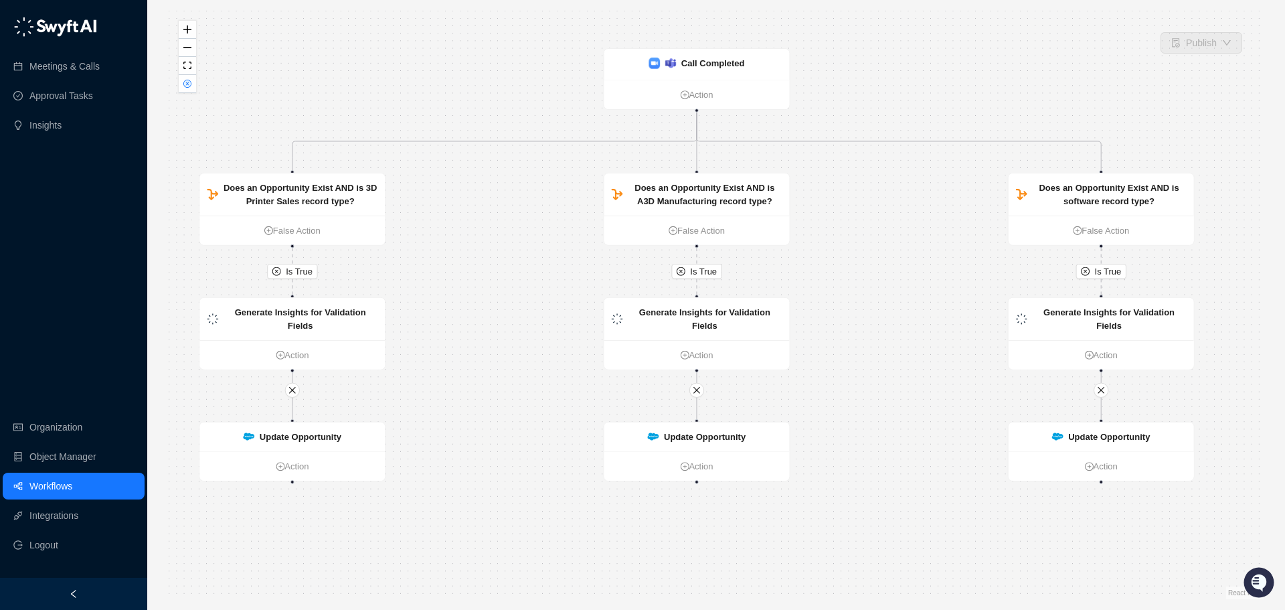
drag, startPoint x: 443, startPoint y: 202, endPoint x: 539, endPoint y: 256, distance: 110.0
click at [539, 256] on div "Is True Is True Is True Update Opportunity Action Update Opportunity Action Upd…" at bounding box center [716, 305] width 1095 height 588
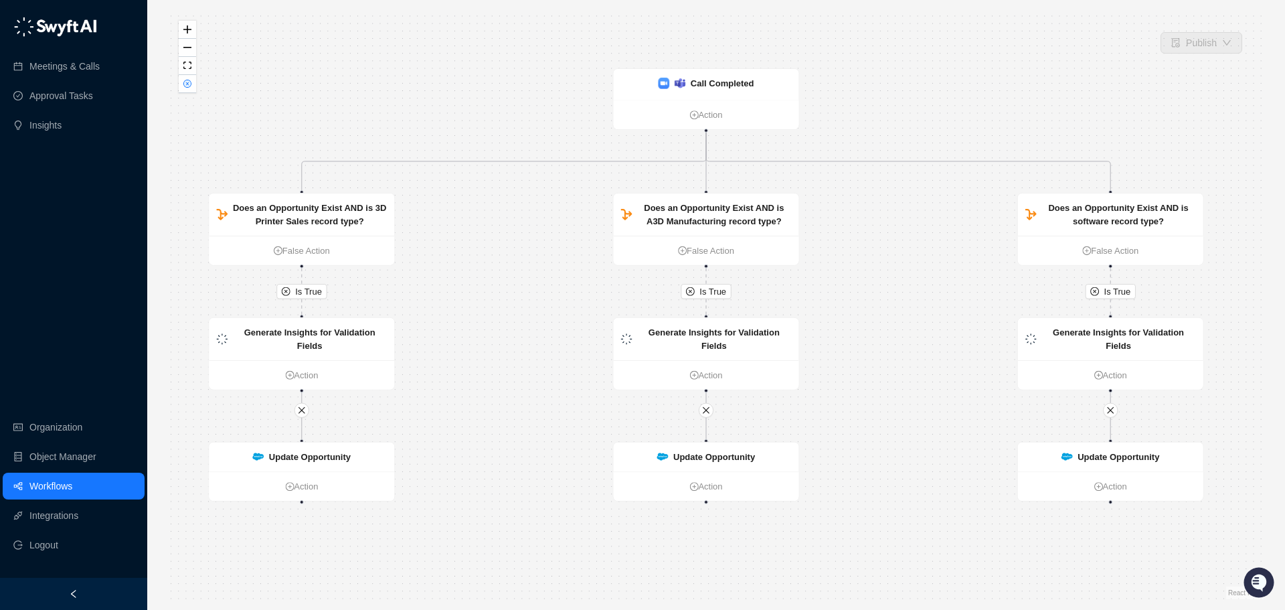
drag, startPoint x: 560, startPoint y: 267, endPoint x: 563, endPoint y: 277, distance: 10.6
click at [563, 277] on div "Is True Is True Is True Update Opportunity Action Update Opportunity Action Upd…" at bounding box center [716, 305] width 1095 height 588
